Goal: Information Seeking & Learning: Learn about a topic

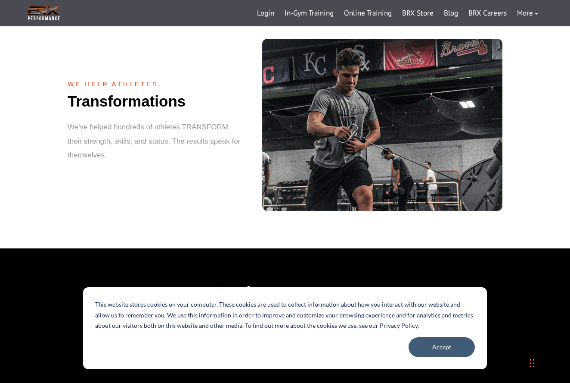
scroll to position [1120, 0]
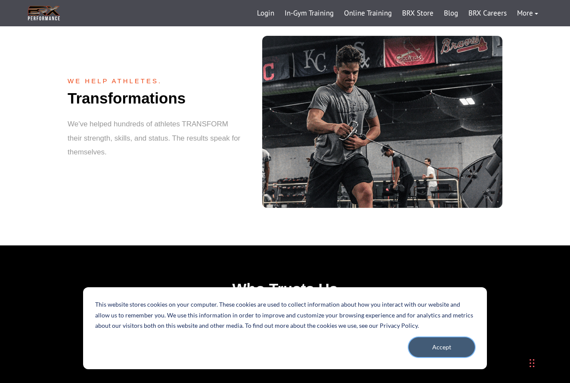
click at [426, 344] on button "Accept" at bounding box center [442, 347] width 66 height 20
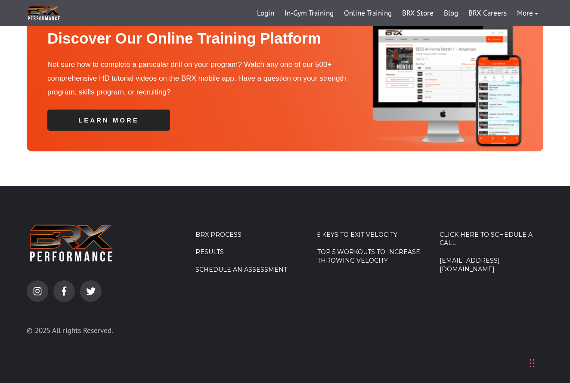
scroll to position [2715, 0]
click at [352, 257] on link "Top 5 Workouts to Increase Throwing Velocity" at bounding box center [370, 256] width 104 height 17
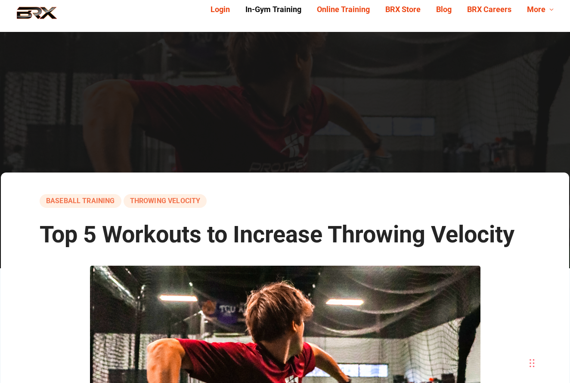
click at [280, 6] on link "In-Gym Training" at bounding box center [274, 9] width 72 height 13
